Goal: Task Accomplishment & Management: Manage account settings

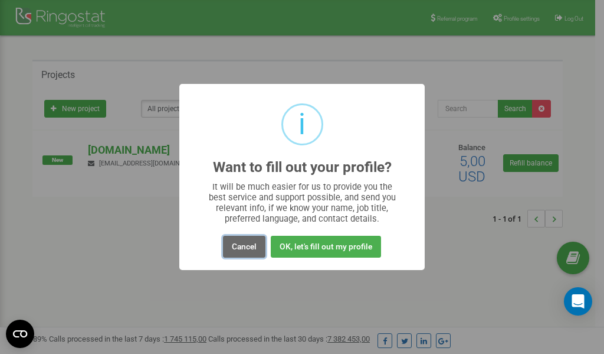
click at [241, 246] on button "Cancel" at bounding box center [244, 247] width 42 height 22
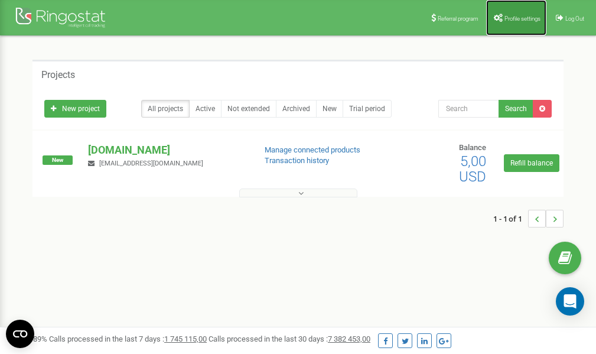
click at [527, 18] on span "Profile settings" at bounding box center [522, 18] width 36 height 6
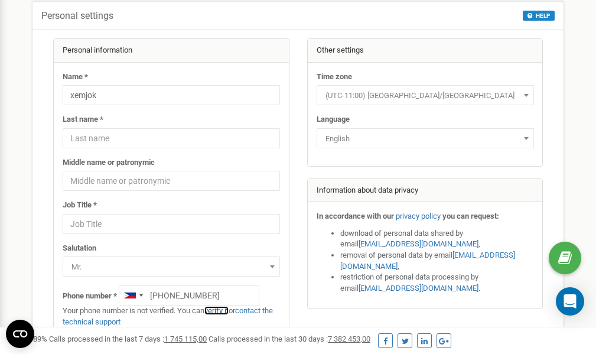
click at [224, 311] on link "verify it" at bounding box center [216, 310] width 24 height 9
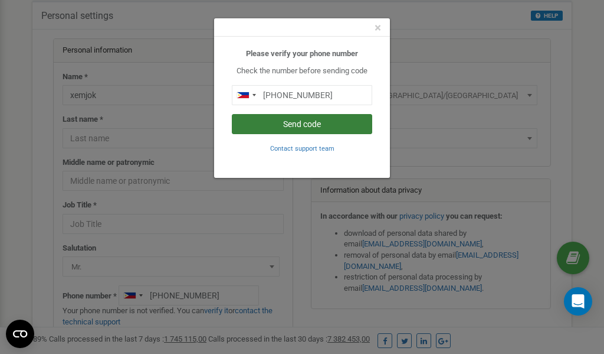
click at [295, 122] on button "Send code" at bounding box center [302, 124] width 140 height 20
